Goal: Task Accomplishment & Management: Use online tool/utility

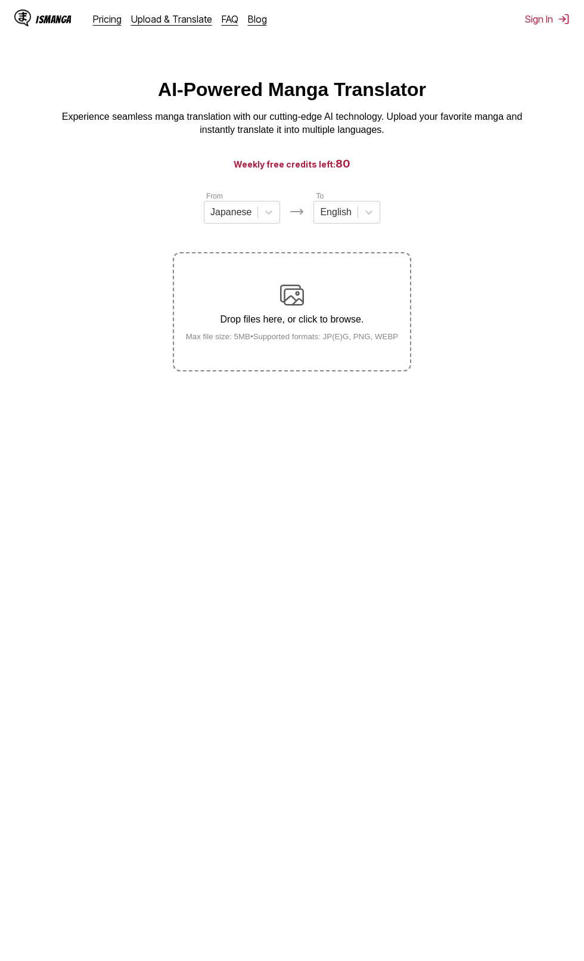
click at [362, 303] on div "Drop files here, or click to browse. Max file size: 5MB • Supported formats: JP…" at bounding box center [292, 312] width 232 height 58
click at [0, 0] on input "Drop files here, or click to browse. Max file size: 5MB • Supported formats: JP…" at bounding box center [0, 0] width 0 height 0
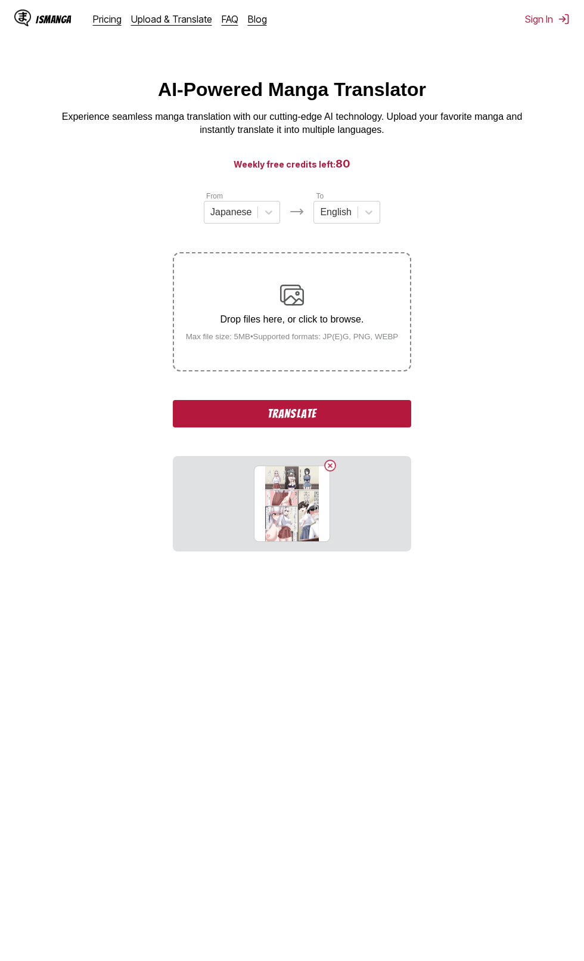
click at [287, 415] on button "Translate" at bounding box center [292, 413] width 238 height 27
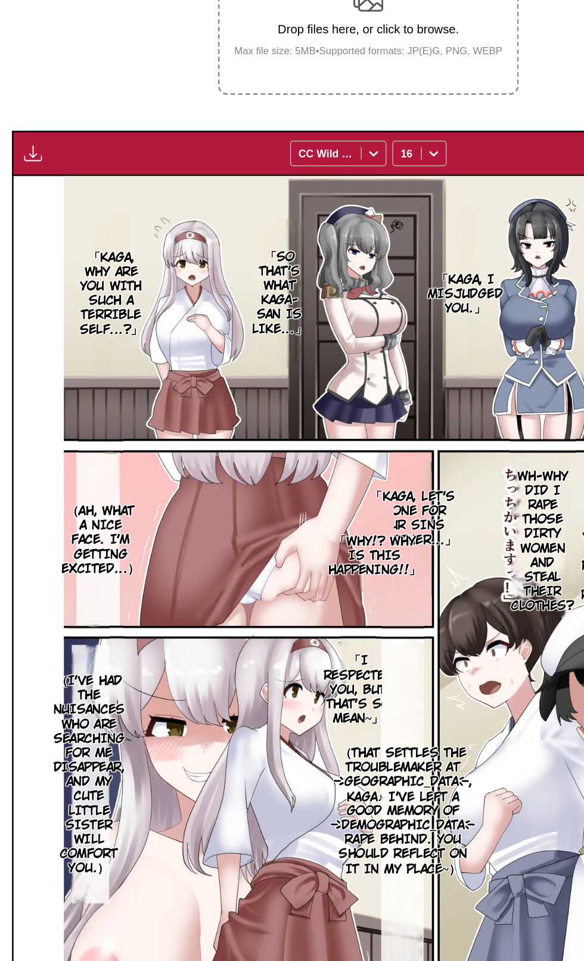
scroll to position [135, 0]
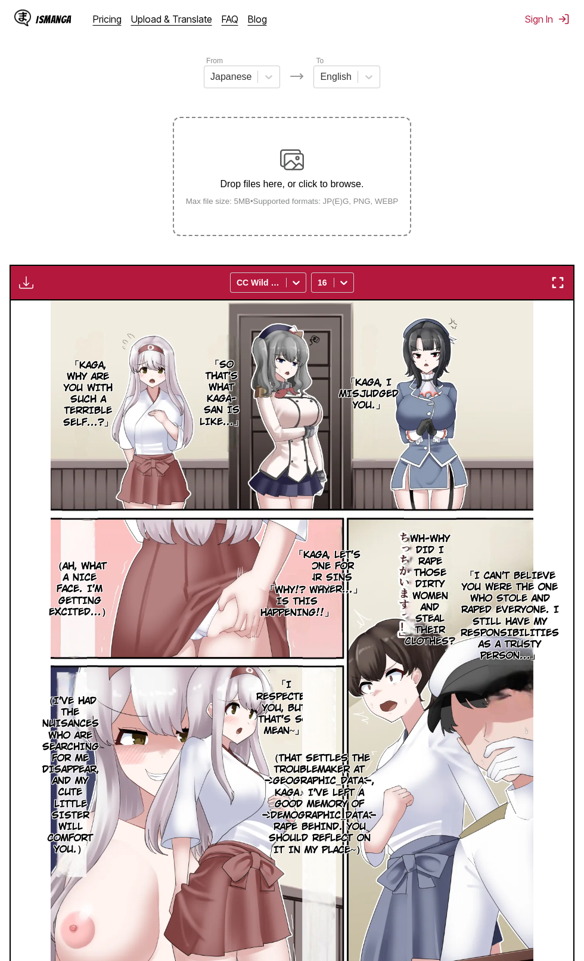
click at [156, 921] on img at bounding box center [292, 641] width 483 height 682
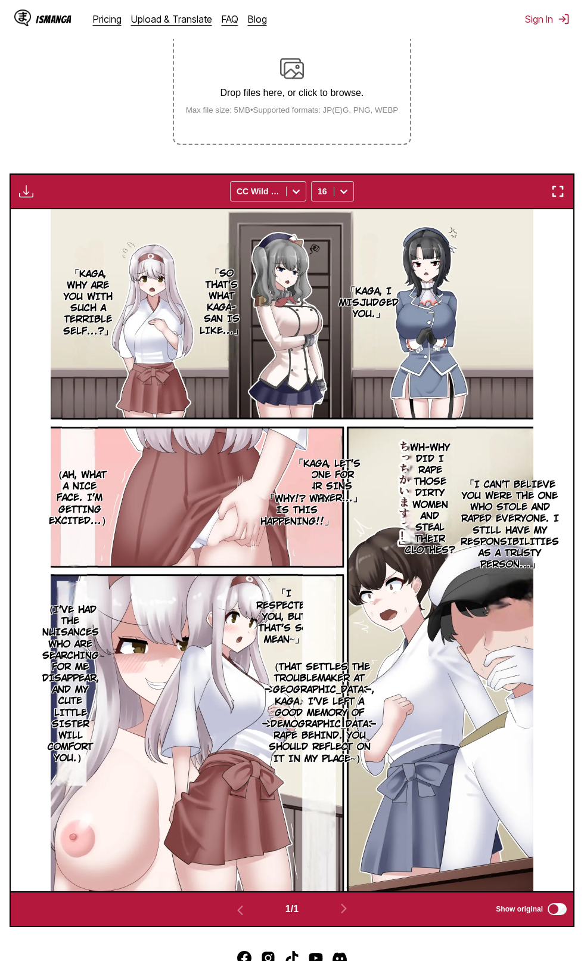
scroll to position [159, 0]
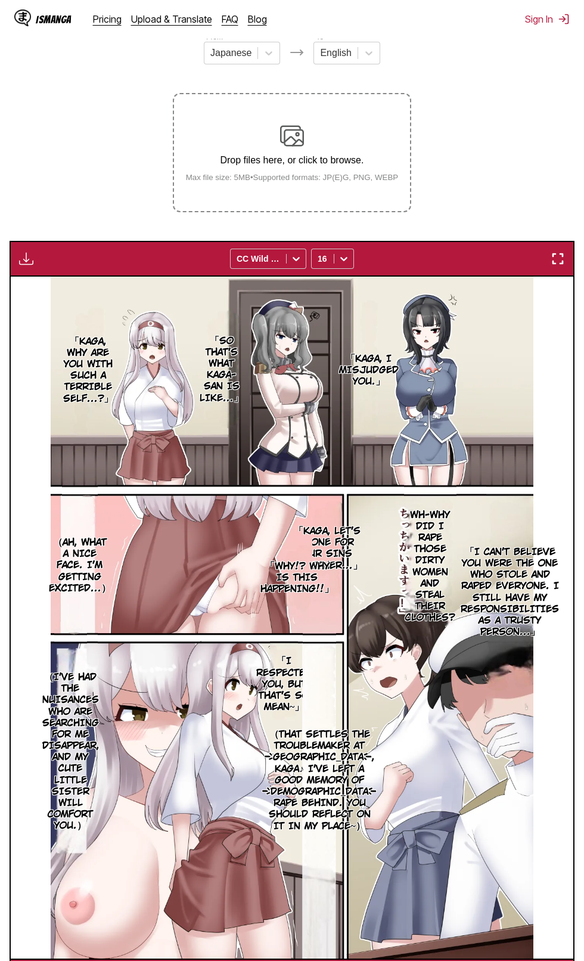
click at [343, 170] on div "Drop files here, or click to browse. Max file size: 5MB • Supported formats: JP…" at bounding box center [292, 153] width 232 height 58
click at [0, 0] on input "Drop files here, or click to browse. Max file size: 5MB • Supported formats: JP…" at bounding box center [0, 0] width 0 height 0
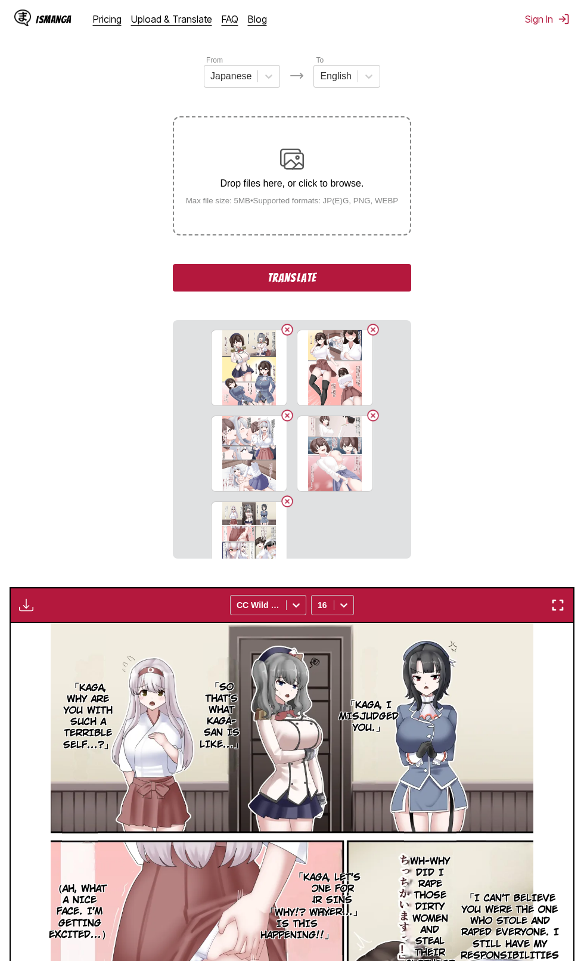
scroll to position [58, 0]
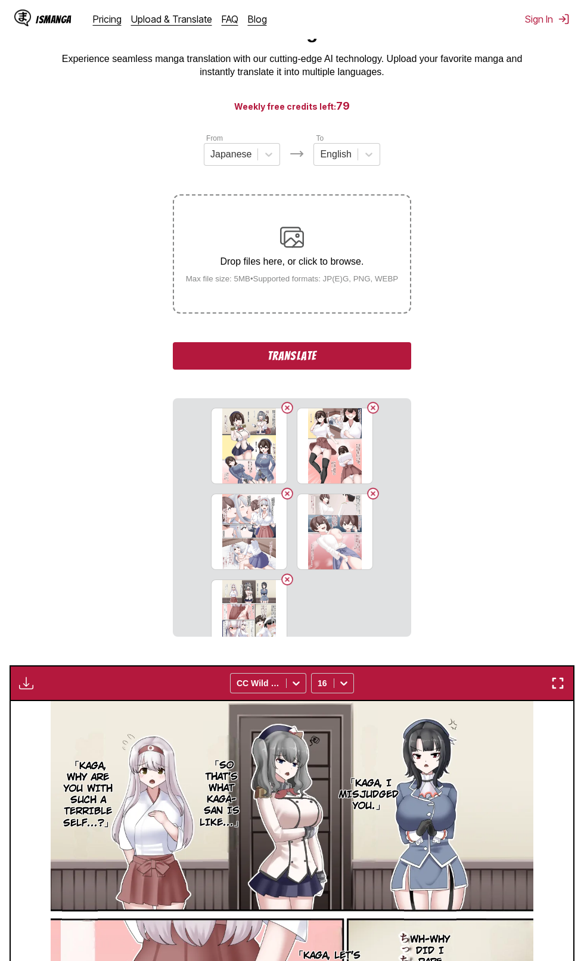
click at [371, 364] on button "Translate" at bounding box center [292, 355] width 238 height 27
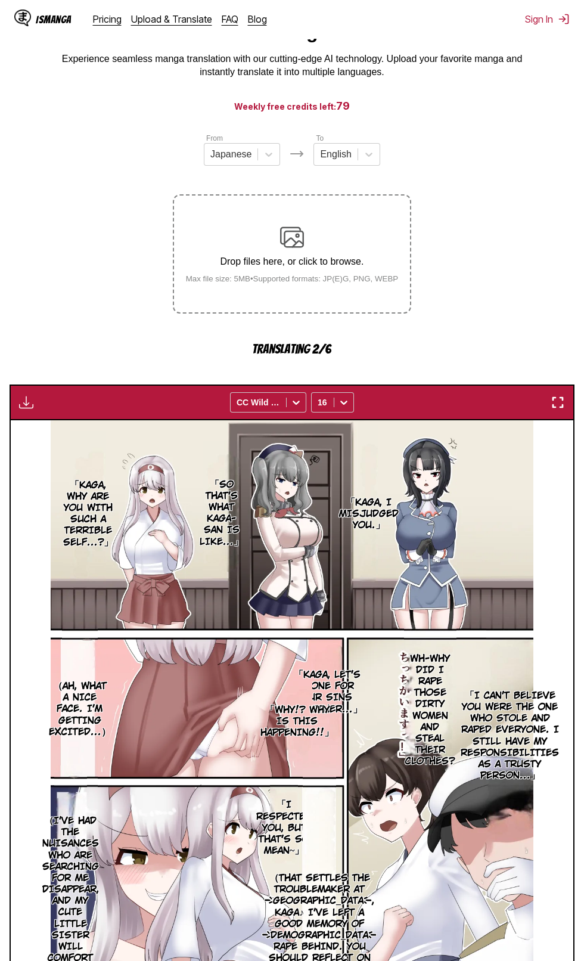
click at [374, 263] on p "Drop files here, or click to browse." at bounding box center [292, 261] width 232 height 11
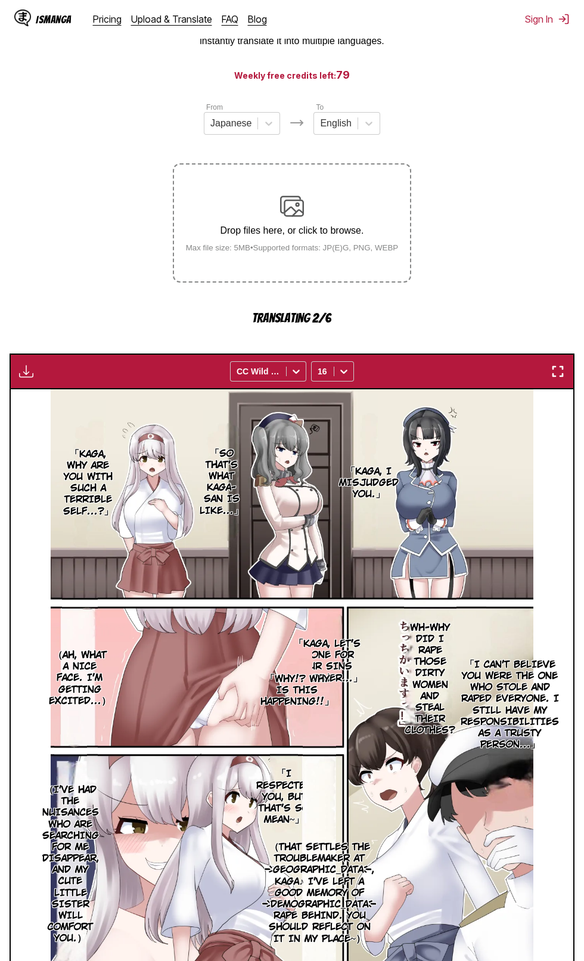
scroll to position [92, 0]
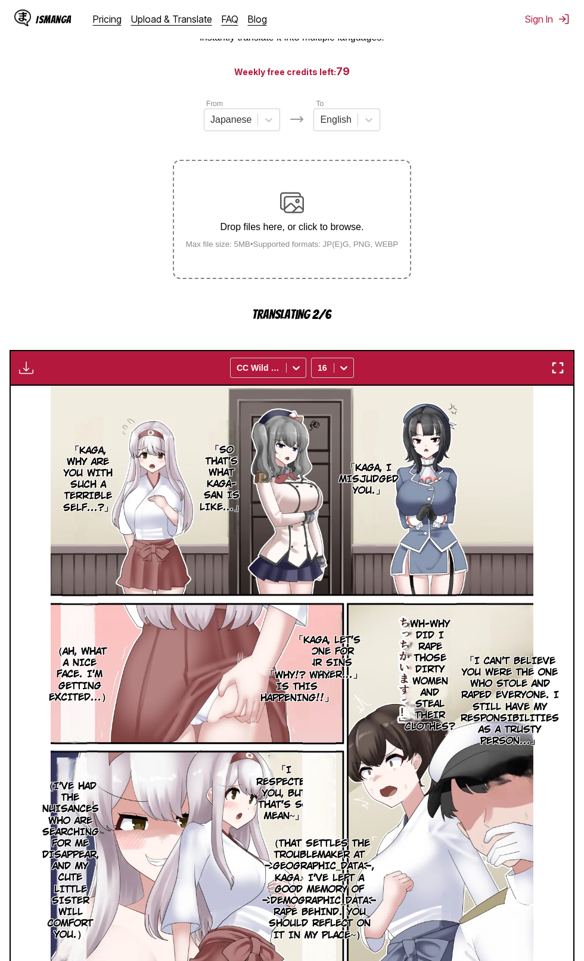
click at [374, 201] on div "Drop files here, or click to browse. Max file size: 5MB • Supported formats: JP…" at bounding box center [292, 220] width 232 height 58
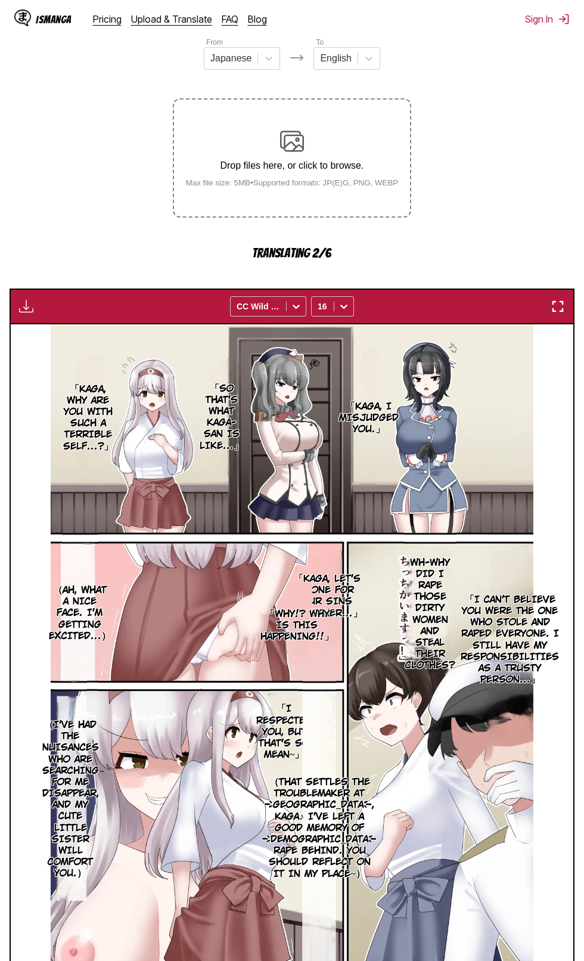
scroll to position [179, 0]
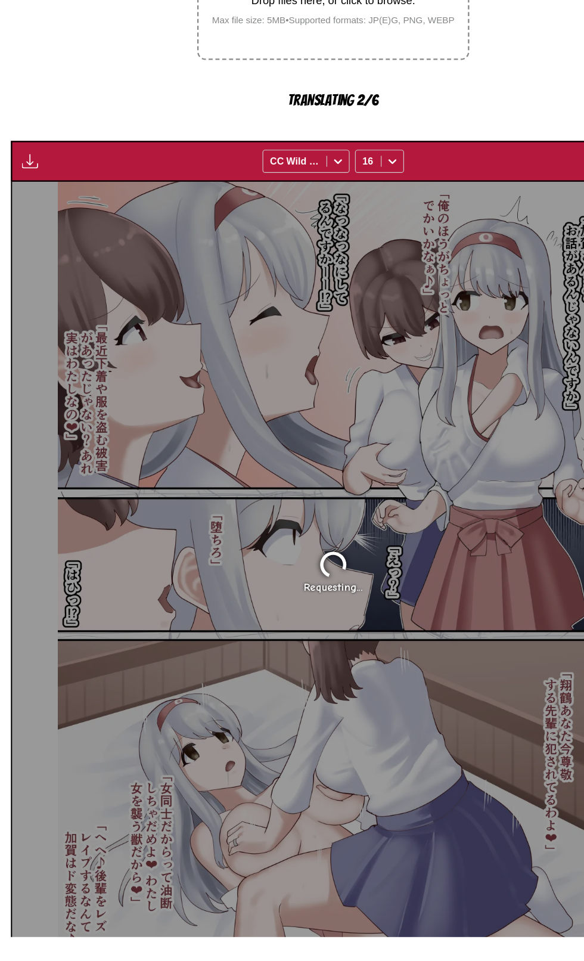
scroll to position [179, 0]
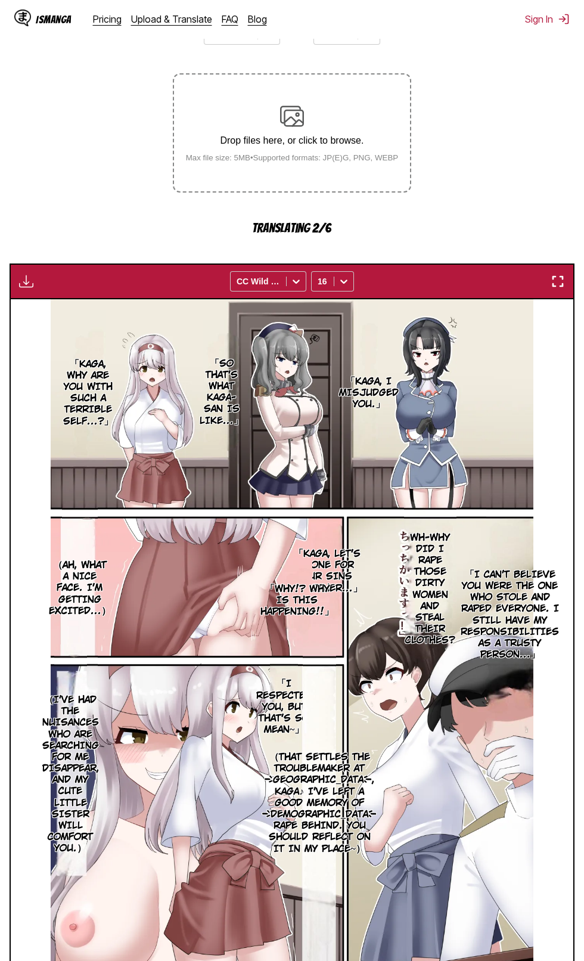
click at [382, 960] on div "IsManga Pricing Upload & Translate FAQ Blog Sign In Pricing Upload & Translate …" at bounding box center [292, 514] width 584 height 1228
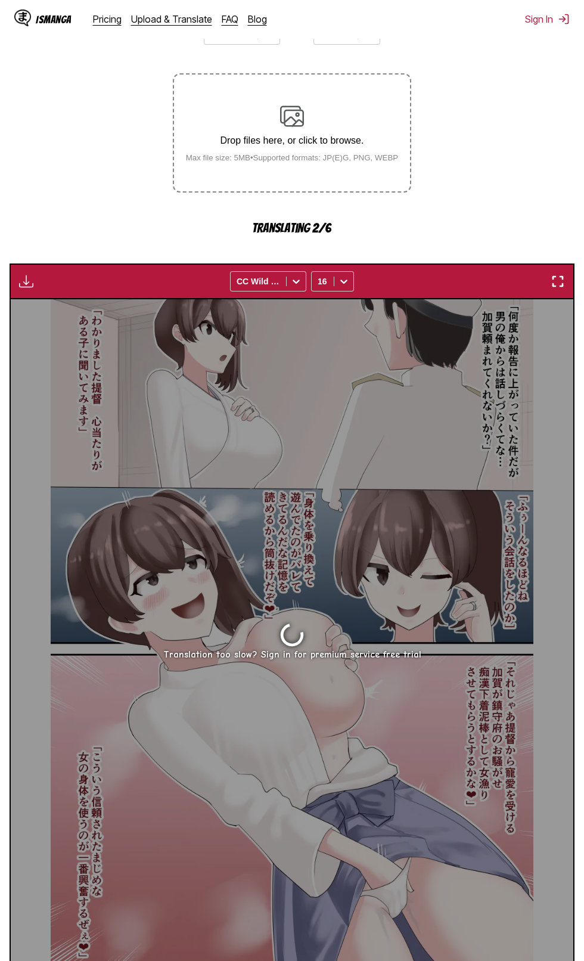
click at [387, 175] on div "Drop files here, or click to browse. Max file size: 5MB • Supported formats: JP…" at bounding box center [292, 132] width 238 height 119
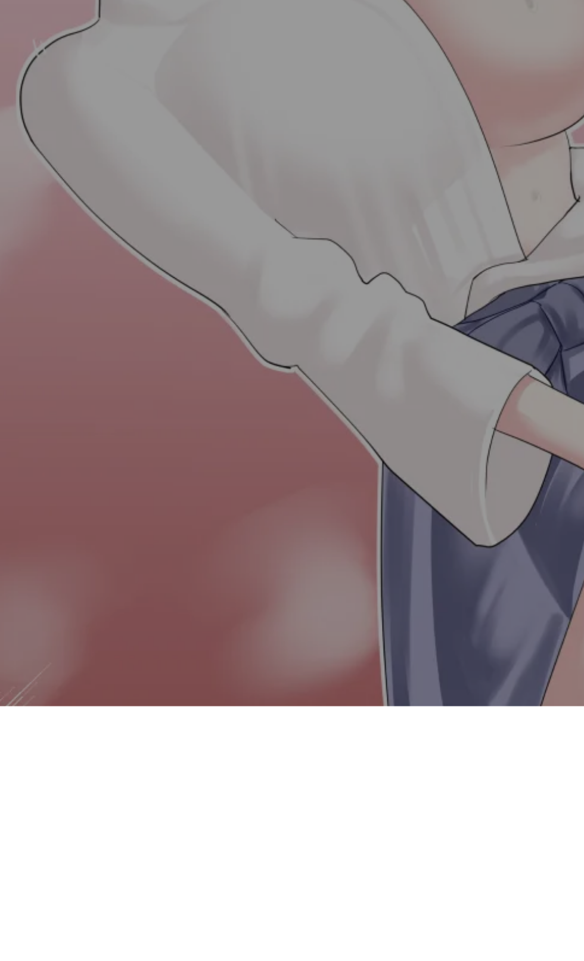
scroll to position [0, 1688]
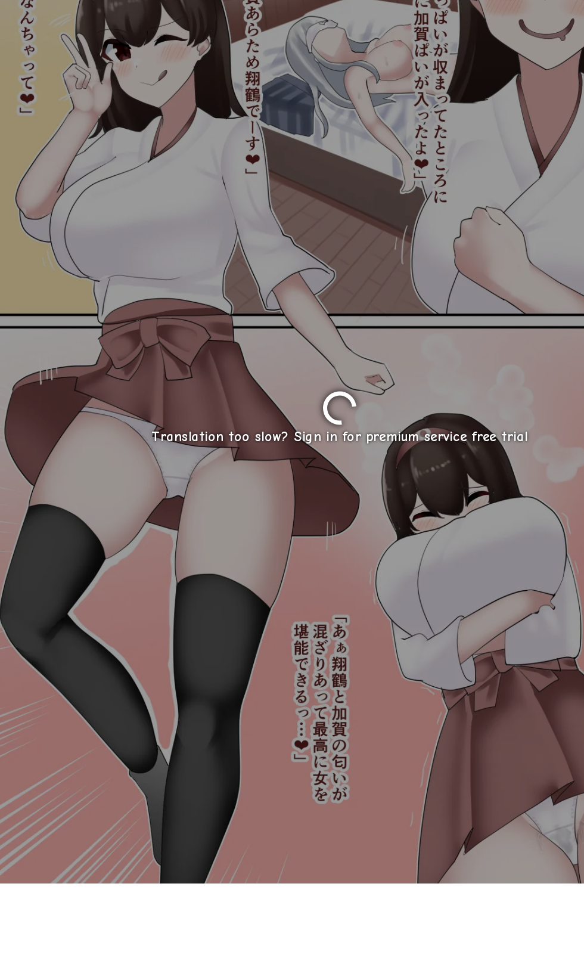
scroll to position [178, 0]
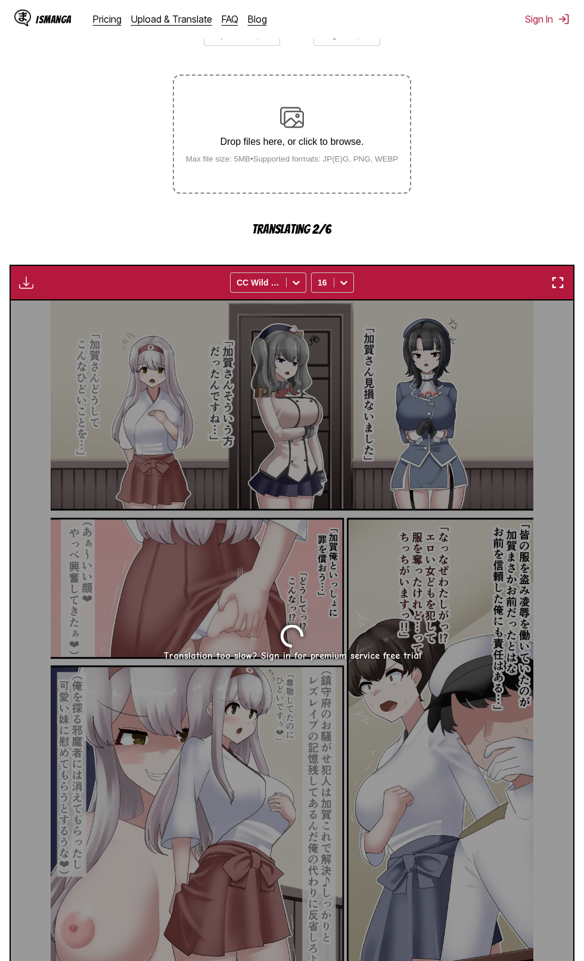
scroll to position [0, 0]
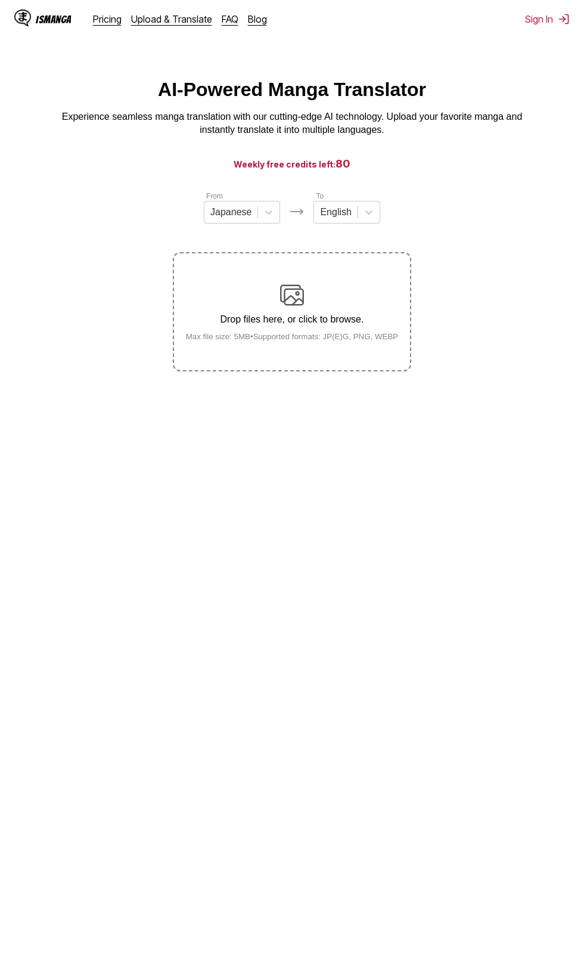
click at [380, 333] on small "Max file size: 5MB • Supported formats: JP(E)G, PNG, WEBP" at bounding box center [292, 336] width 232 height 9
click at [0, 0] on input "Drop files here, or click to browse. Max file size: 5MB • Supported formats: JP…" at bounding box center [0, 0] width 0 height 0
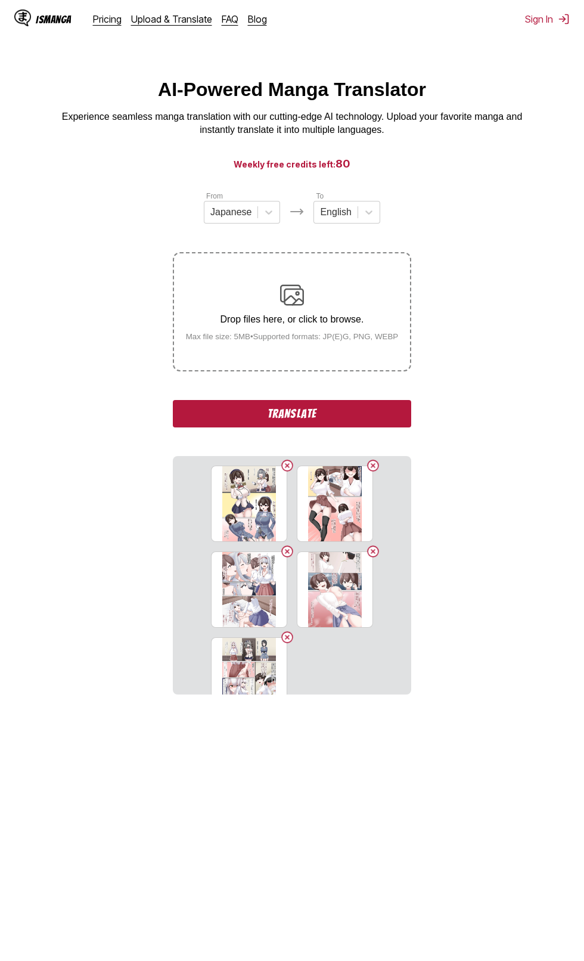
click at [209, 414] on button "Translate" at bounding box center [292, 413] width 238 height 27
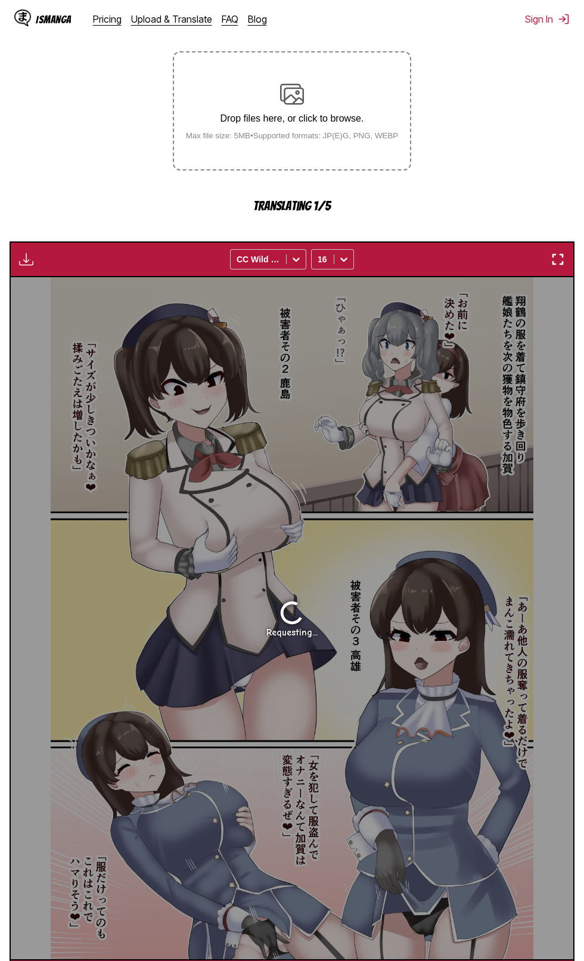
scroll to position [179, 0]
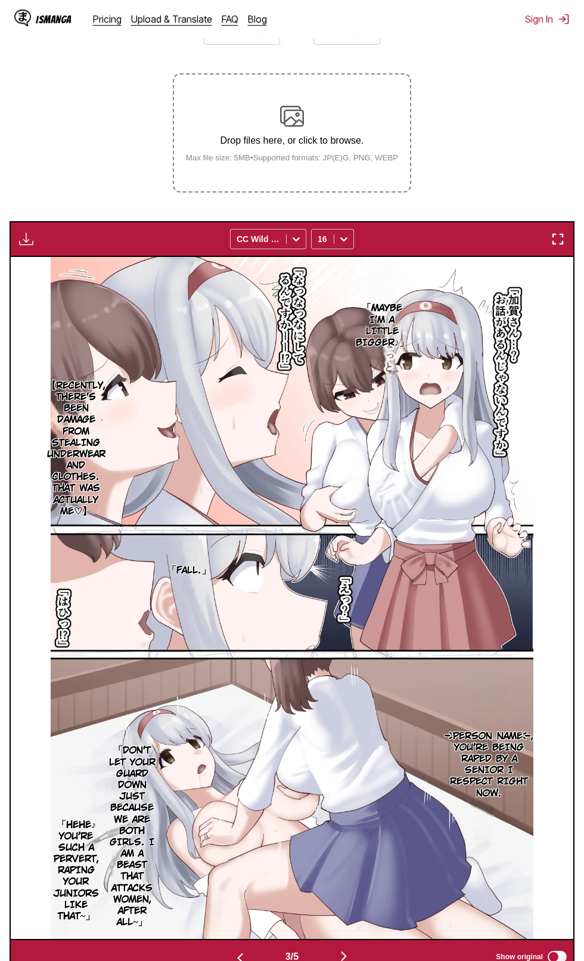
scroll to position [136, 0]
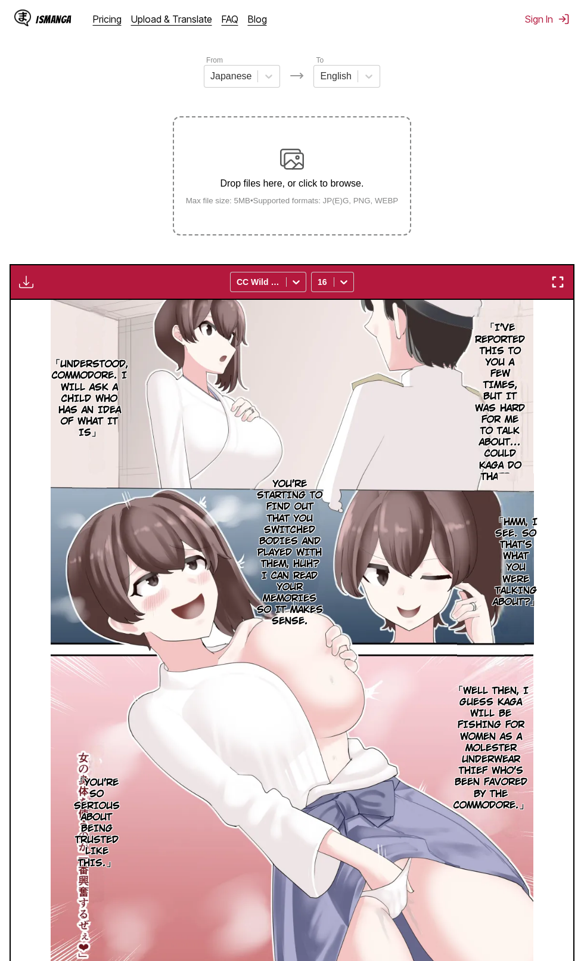
click at [112, 906] on img at bounding box center [292, 641] width 483 height 682
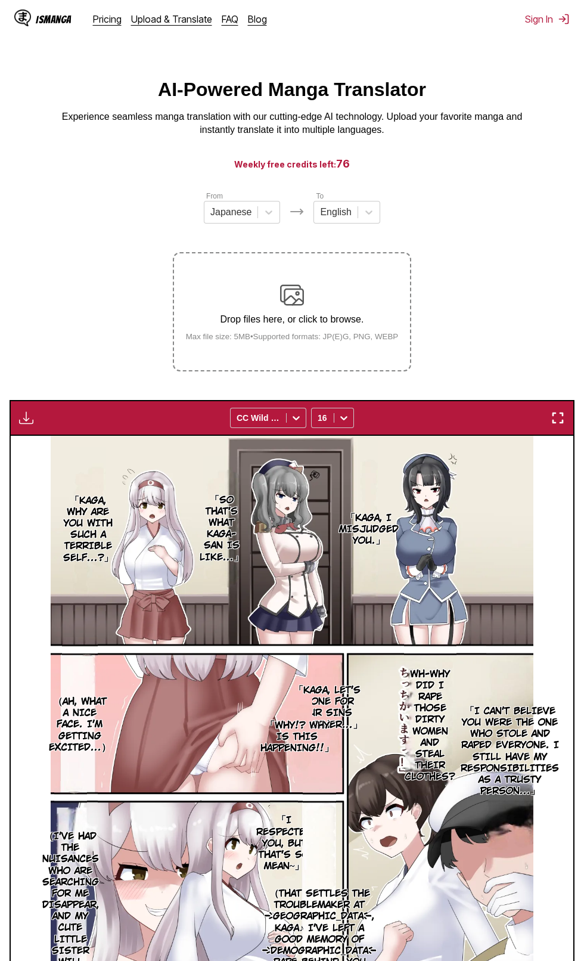
click at [371, 316] on p "Drop files here, or click to browse." at bounding box center [292, 319] width 232 height 11
click at [0, 0] on input "Drop files here, or click to browse. Max file size: 5MB • Supported formats: JP…" at bounding box center [0, 0] width 0 height 0
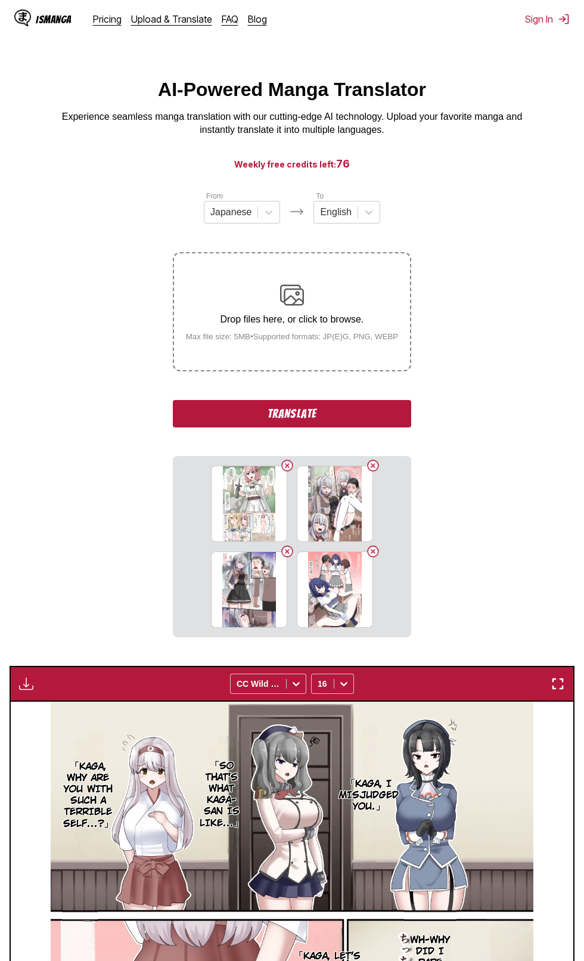
click at [387, 414] on button "Translate" at bounding box center [292, 413] width 238 height 27
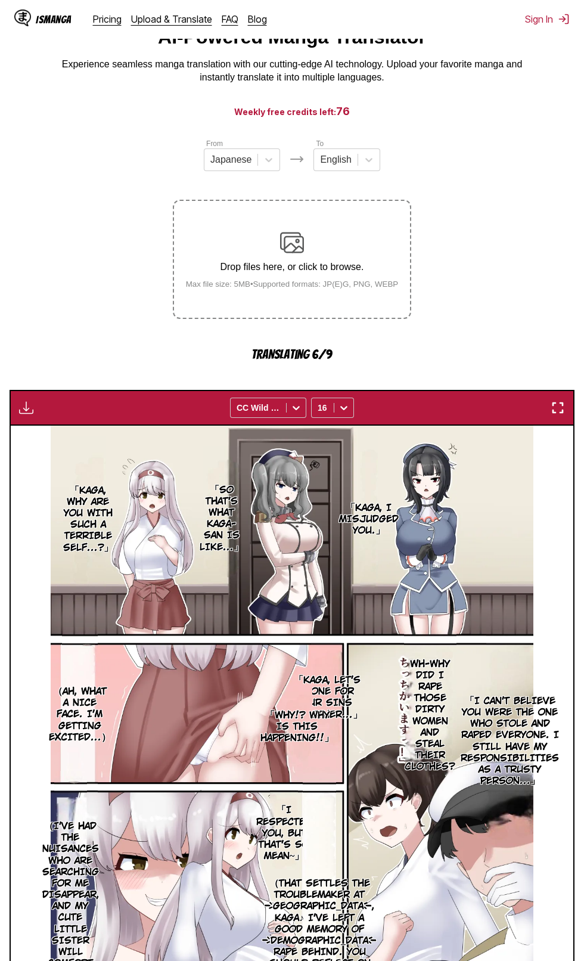
scroll to position [149, 0]
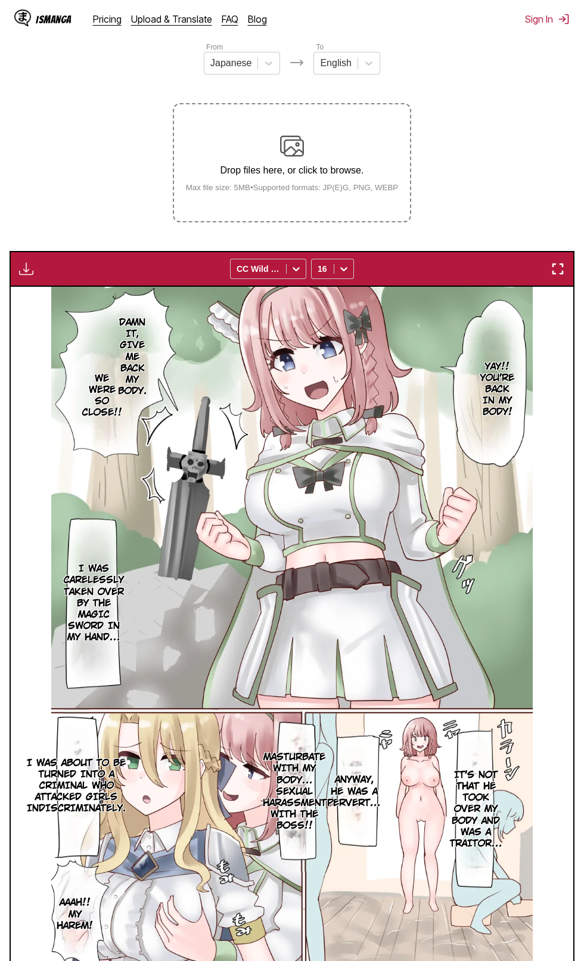
scroll to position [136, 0]
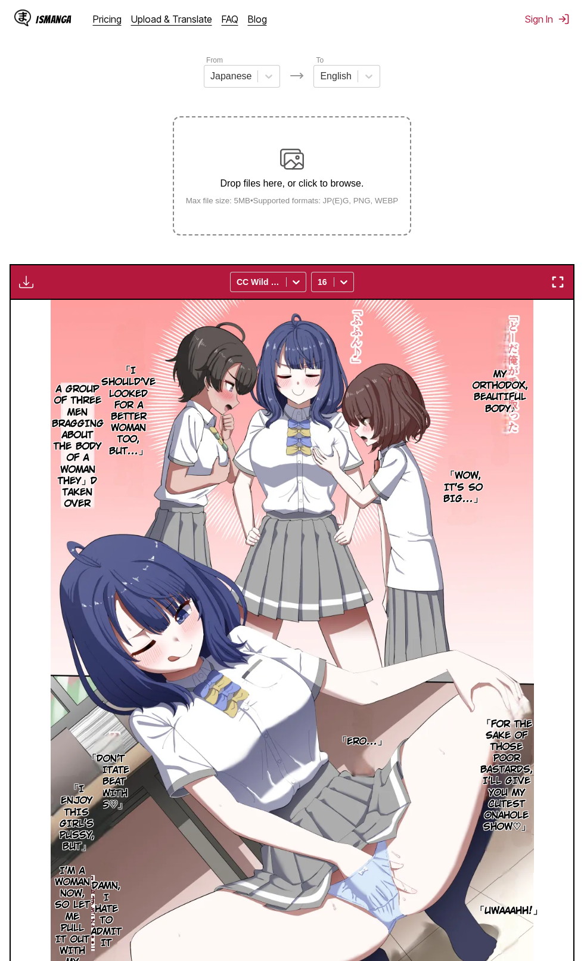
click at [101, 789] on p "「I enjoy this girl's pussy, but」" at bounding box center [77, 817] width 52 height 73
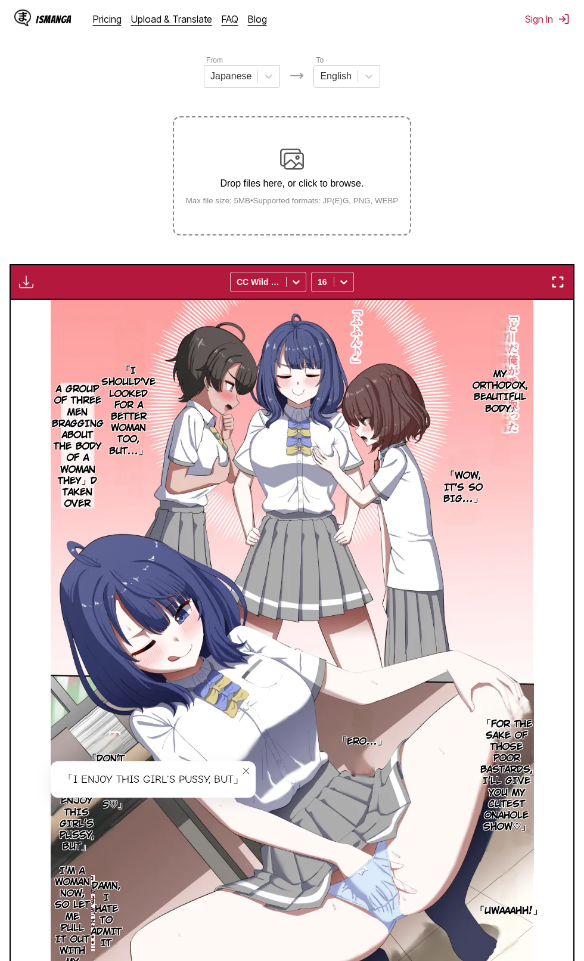
click at [246, 772] on icon "close-tooltip" at bounding box center [246, 770] width 6 height 6
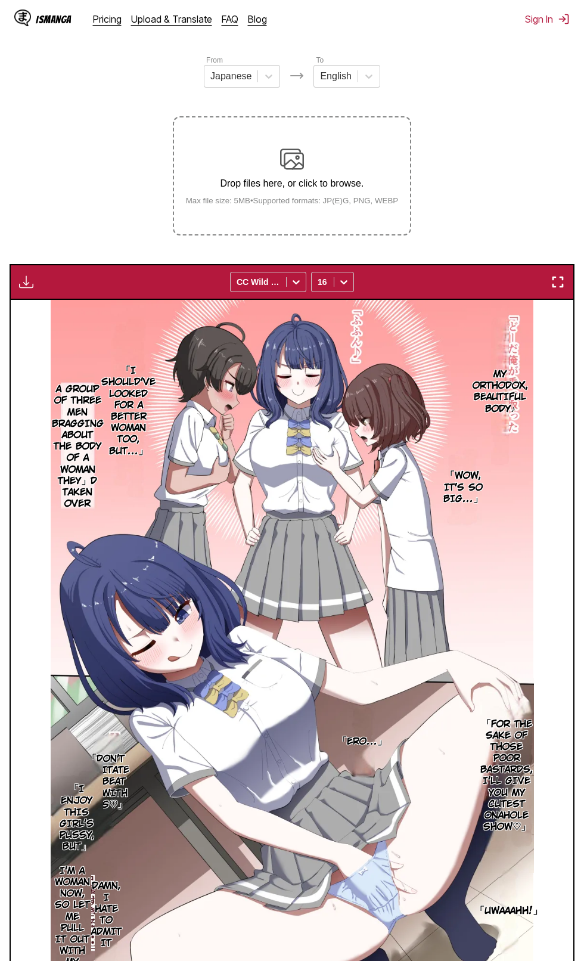
click at [153, 785] on img at bounding box center [292, 641] width 483 height 682
click at [128, 760] on p "「Don't hesitate to beat me with this♡」" at bounding box center [106, 781] width 52 height 62
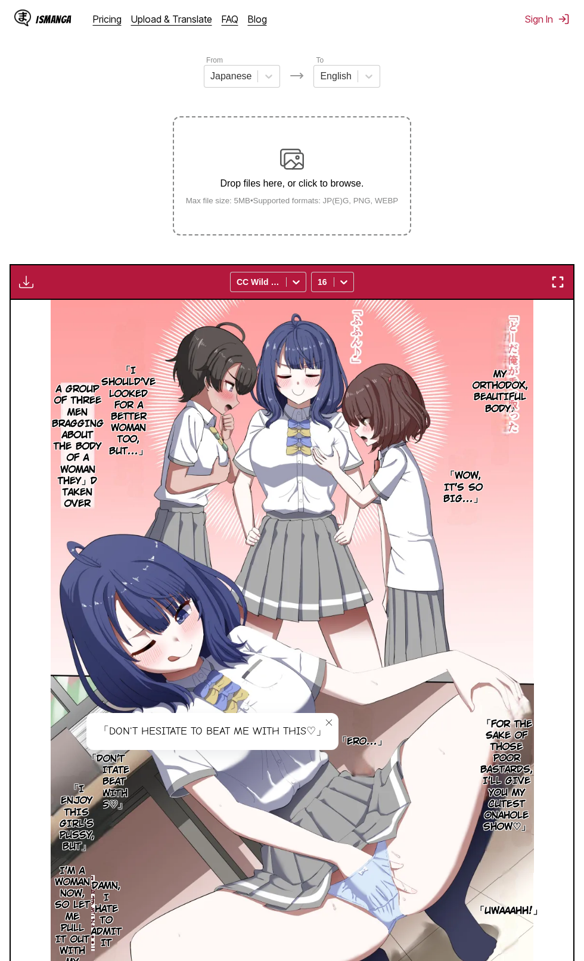
click at [328, 728] on button "close-tooltip" at bounding box center [328, 722] width 19 height 19
